Goal: Use online tool/utility

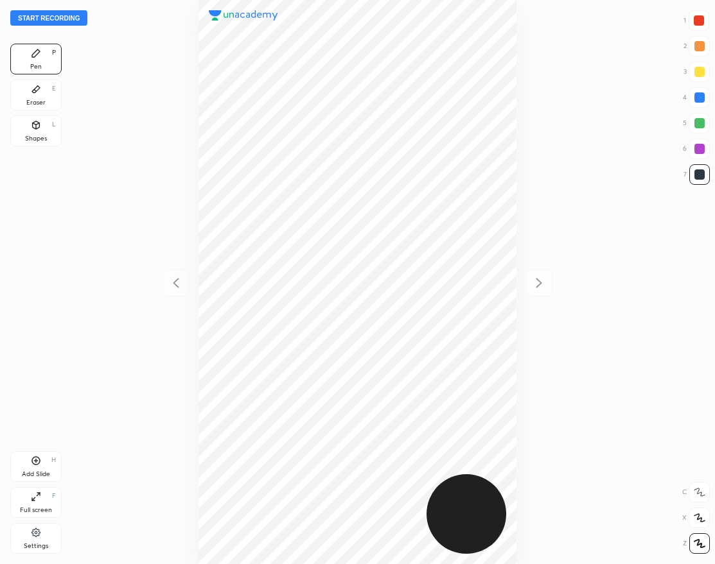
scroll to position [564, 509]
click at [76, 18] on button "Start recording" at bounding box center [48, 17] width 77 height 15
click at [40, 537] on icon at bounding box center [36, 533] width 10 height 12
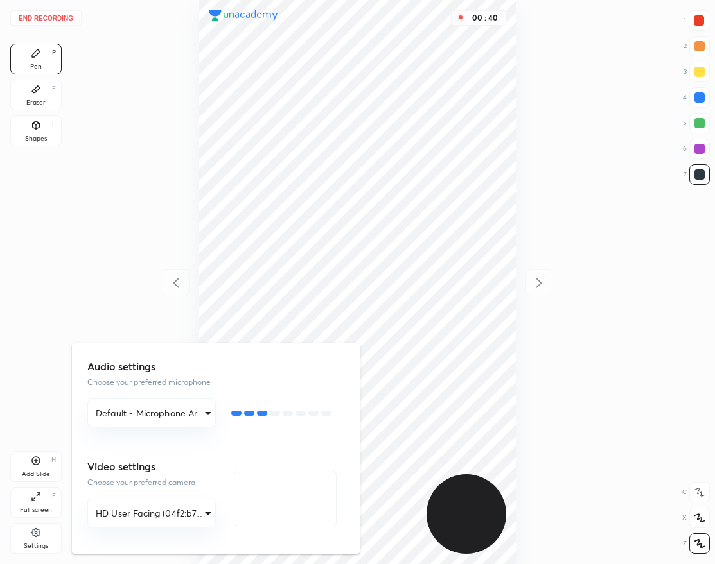
click at [123, 241] on div at bounding box center [357, 282] width 715 height 564
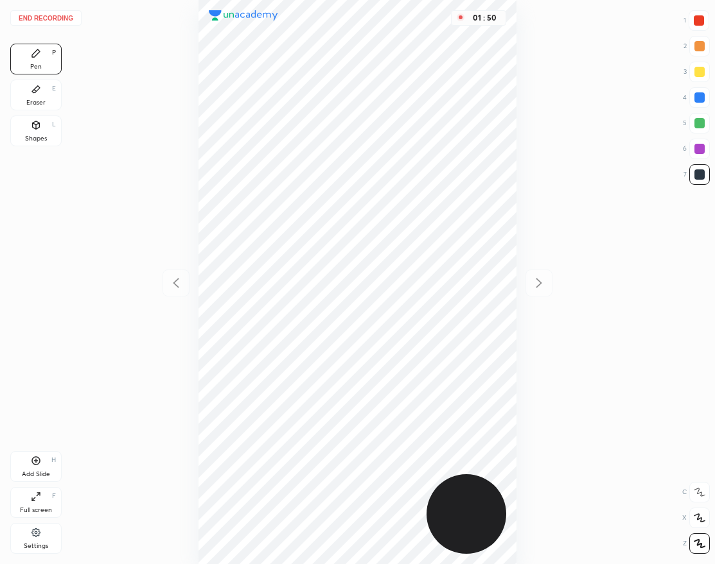
click at [40, 100] on div "Eraser" at bounding box center [35, 103] width 19 height 6
click at [46, 96] on div "Eraser E" at bounding box center [35, 95] width 51 height 31
click at [38, 67] on div "Pen" at bounding box center [36, 67] width 12 height 6
click at [41, 129] on div "Shapes L" at bounding box center [35, 131] width 51 height 31
click at [53, 56] on div "P" at bounding box center [54, 52] width 4 height 6
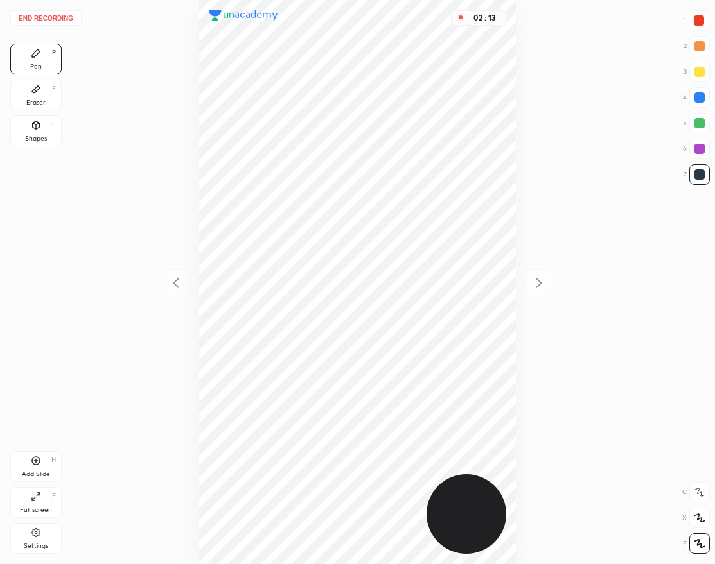
click at [69, 19] on button "End recording" at bounding box center [45, 17] width 71 height 15
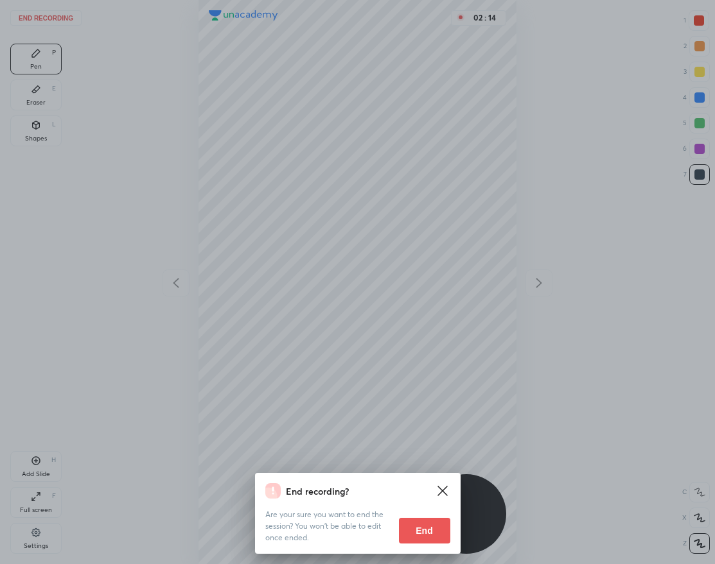
click at [426, 548] on div "End recording? Are your sure you want to end the session? You won’t be able to …" at bounding box center [357, 513] width 205 height 81
click at [425, 528] on button "End" at bounding box center [424, 531] width 51 height 26
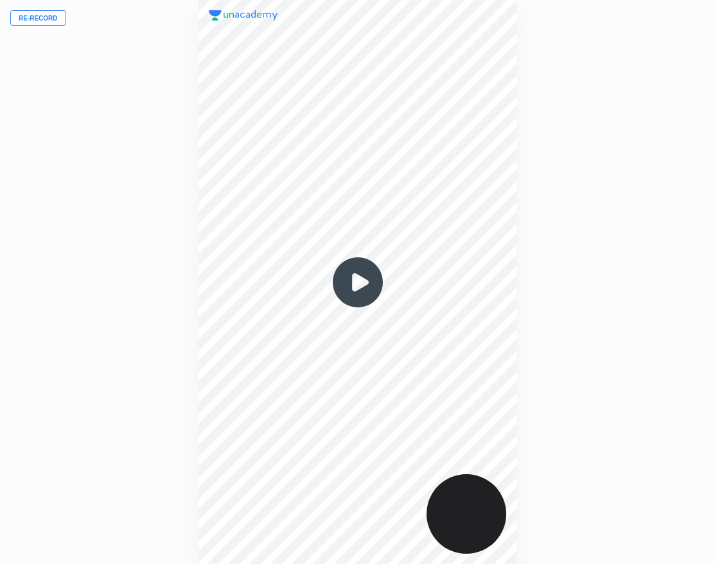
click at [360, 280] on img at bounding box center [358, 283] width 62 height 62
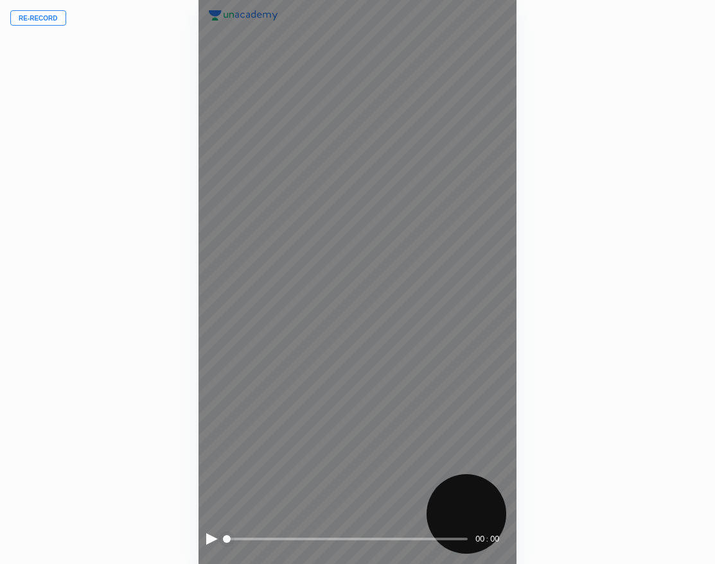
click at [211, 537] on div at bounding box center [212, 539] width 12 height 12
